Goal: Task Accomplishment & Management: Manage account settings

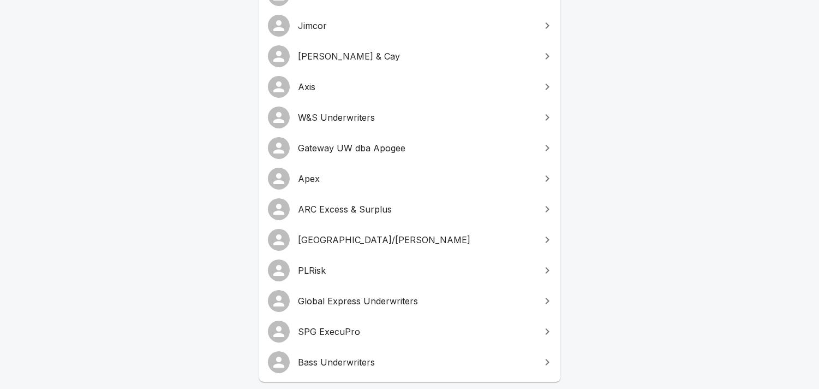
scroll to position [202, 0]
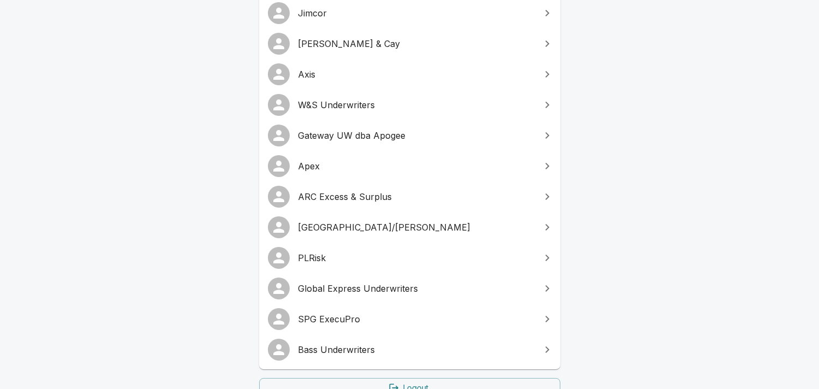
click at [350, 285] on span "Global Express Underwriters" at bounding box center [417, 288] width 236 height 13
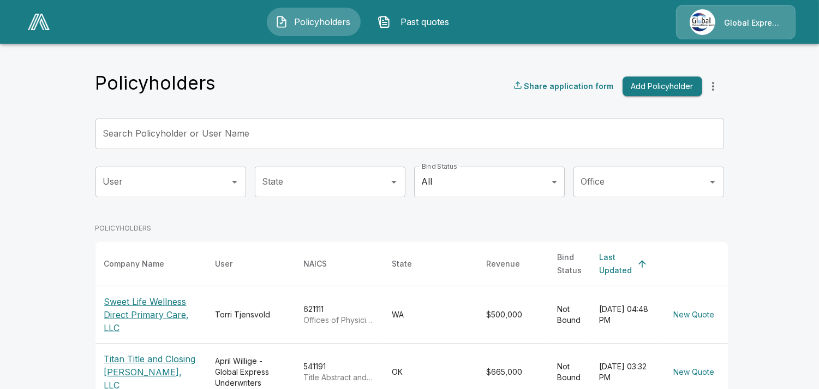
click at [740, 23] on p "Global Express Underwriters" at bounding box center [753, 22] width 58 height 11
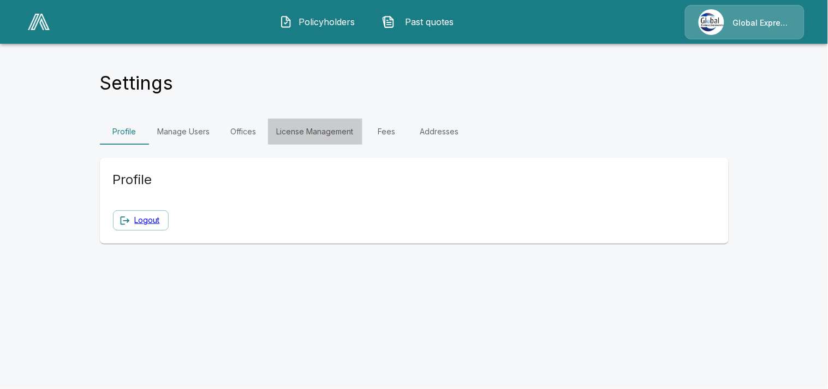
click at [318, 128] on link "License Management" at bounding box center [315, 131] width 94 height 26
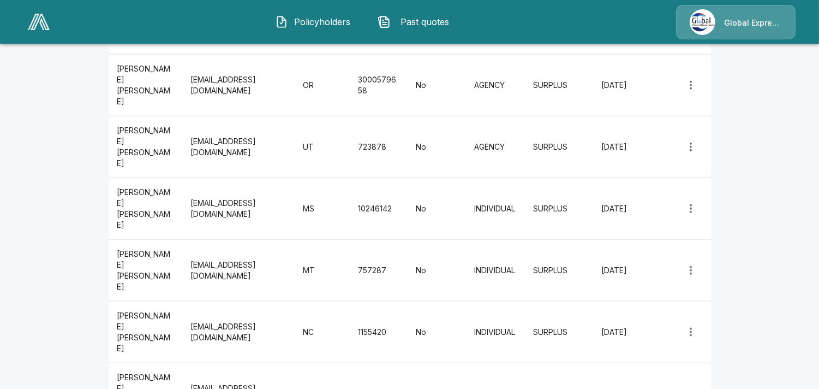
scroll to position [2467, 0]
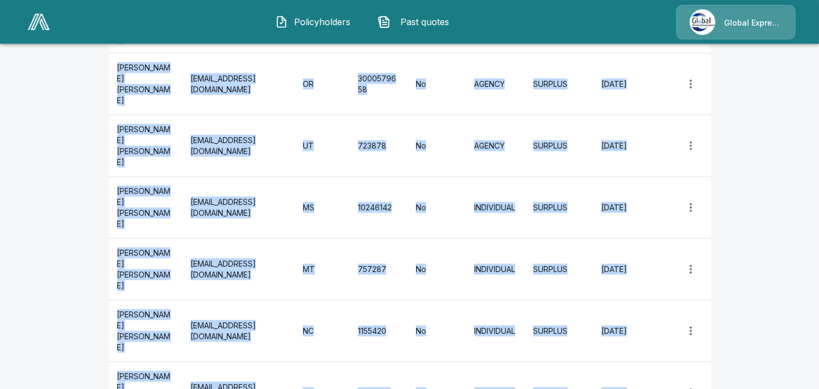
drag, startPoint x: 123, startPoint y: 170, endPoint x: 670, endPoint y: 359, distance: 578.0
copy table "Broker Name Broker Email State License Number Is Resident? Licensee Type Insura…"
